Goal: Obtain resource: Obtain resource

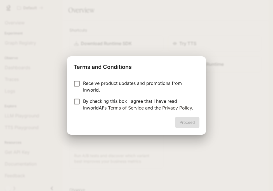
click at [154, 101] on p "By checking this box I agree that I have read InworldAI's Terms of Service and …" at bounding box center [139, 104] width 112 height 13
click at [178, 120] on button "Proceed" at bounding box center [187, 122] width 24 height 11
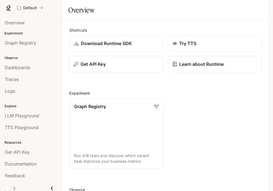
click at [120, 79] on body "Skip to main content Default Documentation Documentation Portal Overview Experi…" at bounding box center [136, 95] width 273 height 191
click at [147, 67] on div "Get API Key" at bounding box center [116, 64] width 85 height 7
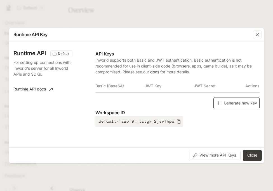
click at [218, 104] on icon "button" at bounding box center [219, 103] width 6 height 6
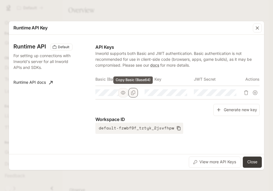
click at [136, 95] on button "Copy Basic (Base64)" at bounding box center [133, 93] width 10 height 10
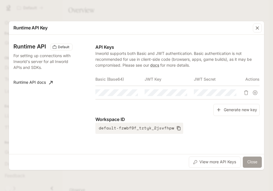
click at [249, 158] on button "Close" at bounding box center [252, 161] width 19 height 11
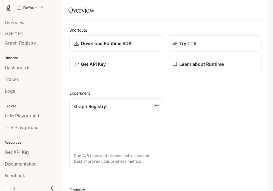
click at [260, 6] on icon "button" at bounding box center [261, 8] width 4 height 4
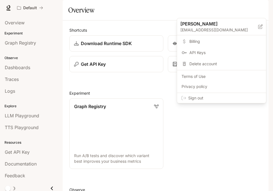
click at [235, 97] on span "Sign out" at bounding box center [224, 98] width 73 height 6
